Goal: Navigation & Orientation: Find specific page/section

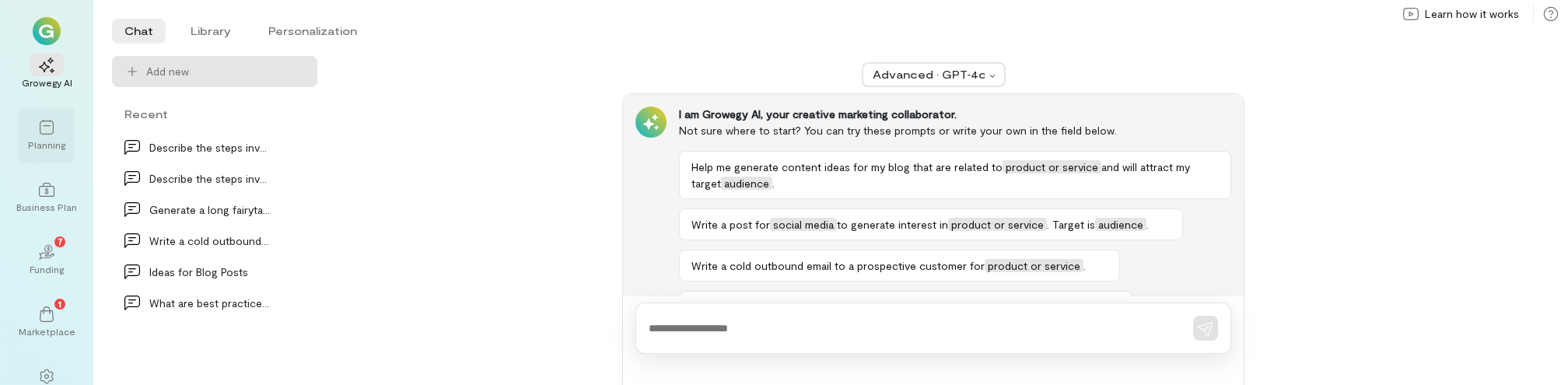
click at [60, 157] on div "Planning" at bounding box center [46, 135] width 56 height 56
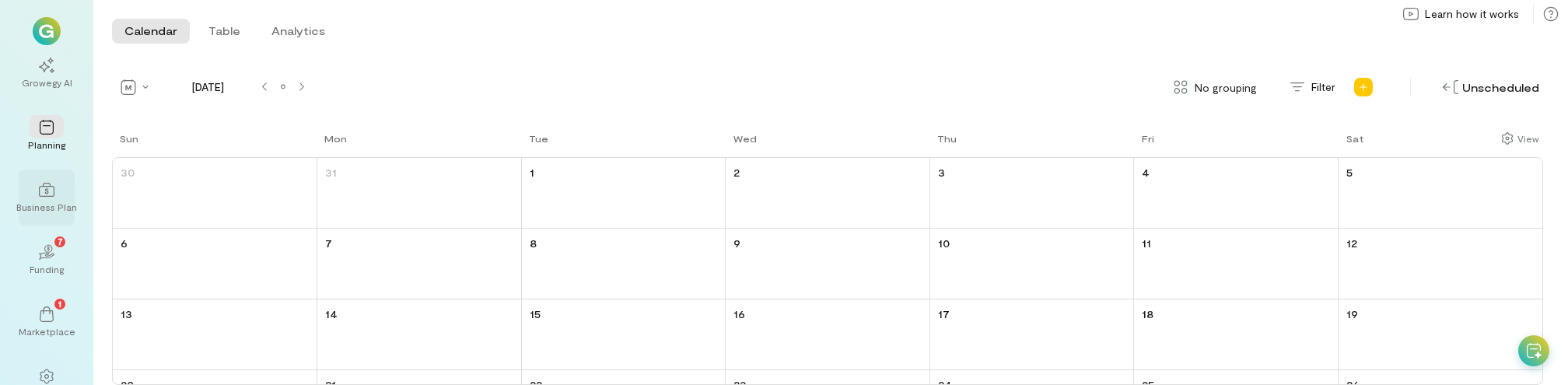
click at [49, 203] on div "Business Plan" at bounding box center [46, 206] width 61 height 12
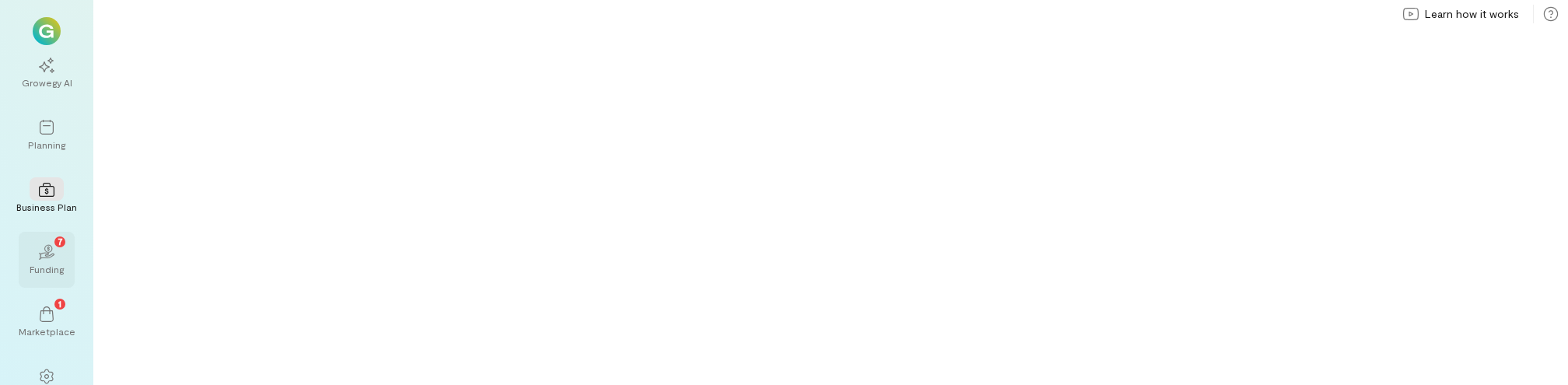
click at [50, 256] on icon "02" at bounding box center [46, 252] width 15 height 15
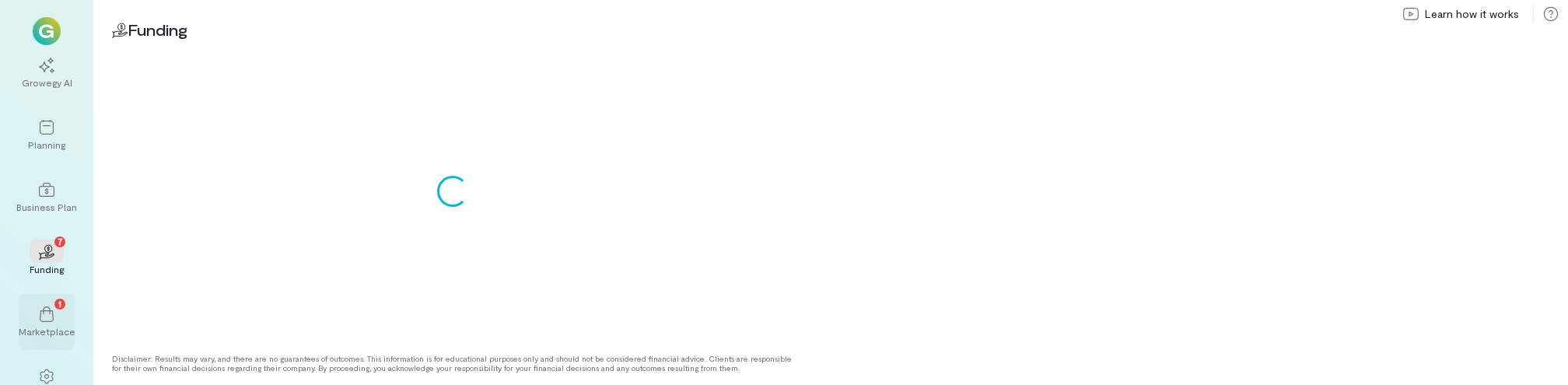
click at [49, 311] on icon at bounding box center [46, 314] width 15 height 15
